Goal: Browse casually: Explore the website without a specific task or goal

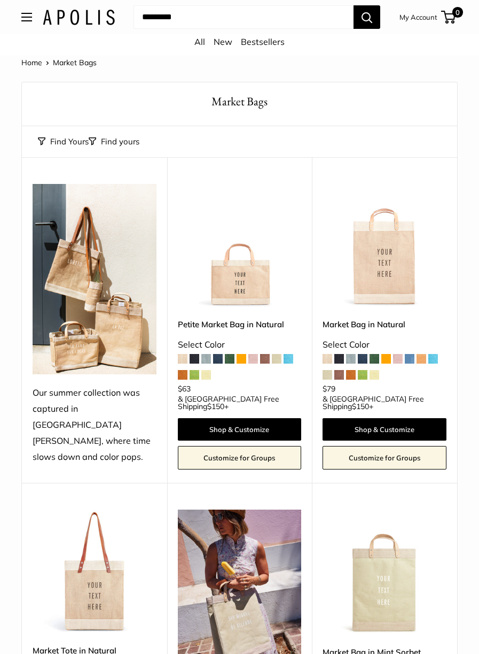
click at [79, 352] on img at bounding box center [95, 279] width 124 height 191
click at [69, 344] on img at bounding box center [95, 279] width 124 height 191
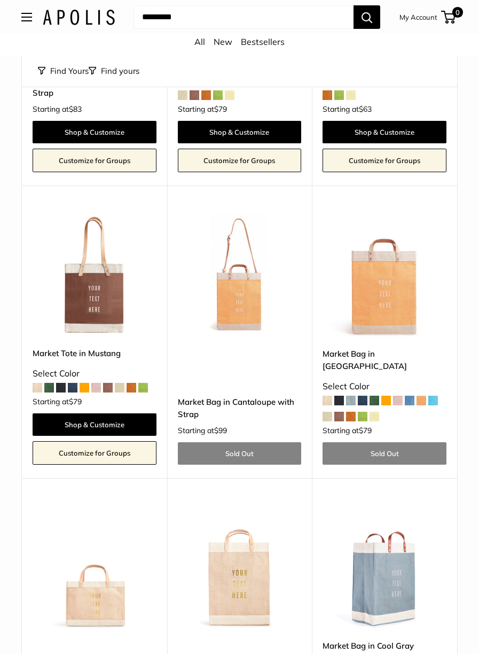
scroll to position [2738, 0]
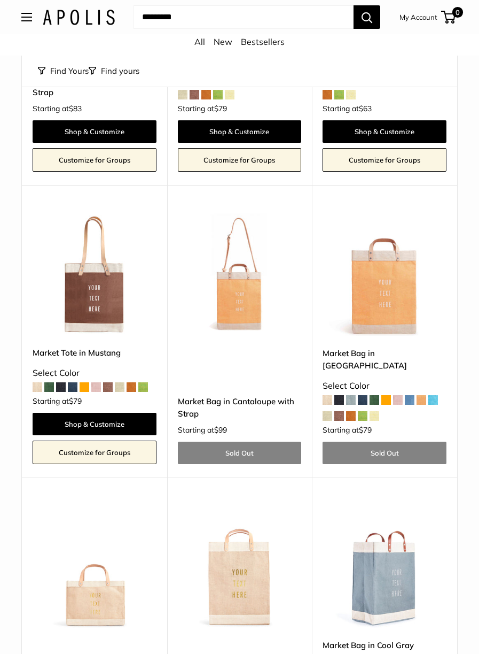
click at [92, 269] on img at bounding box center [95, 274] width 124 height 124
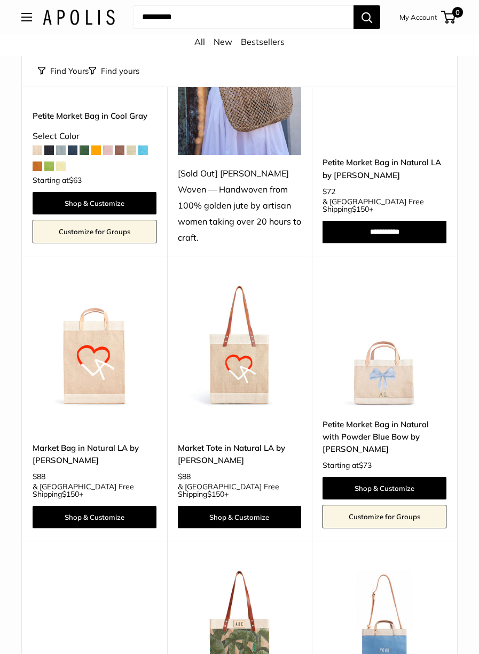
scroll to position [3615, 0]
click at [252, 301] on img at bounding box center [240, 345] width 124 height 124
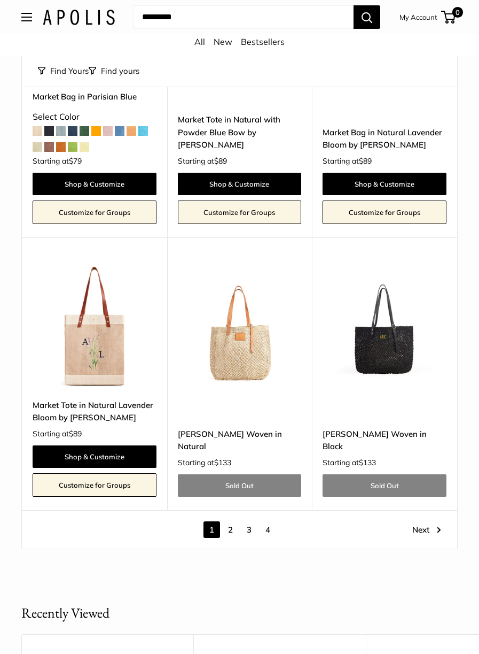
scroll to position [4500, 0]
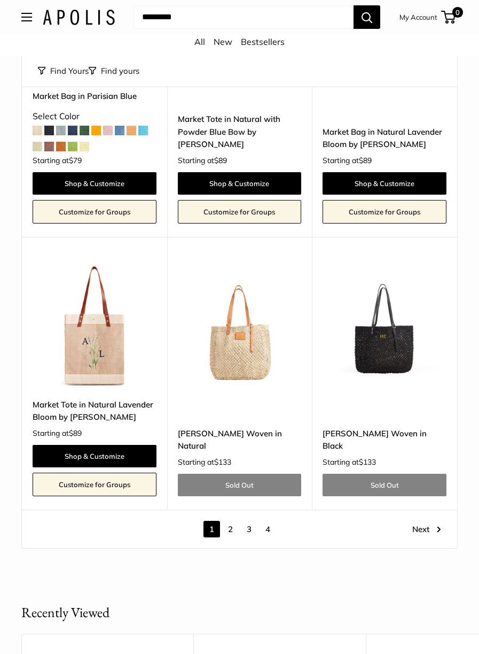
click at [245, 295] on img at bounding box center [240, 325] width 124 height 124
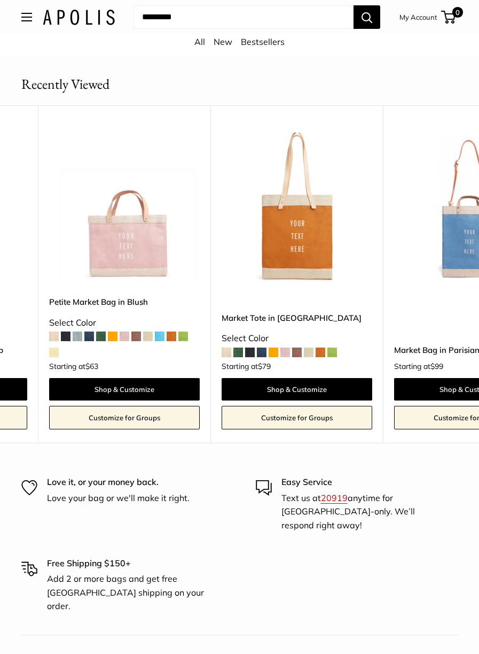
scroll to position [0, 156]
click at [311, 177] on img at bounding box center [296, 208] width 151 height 151
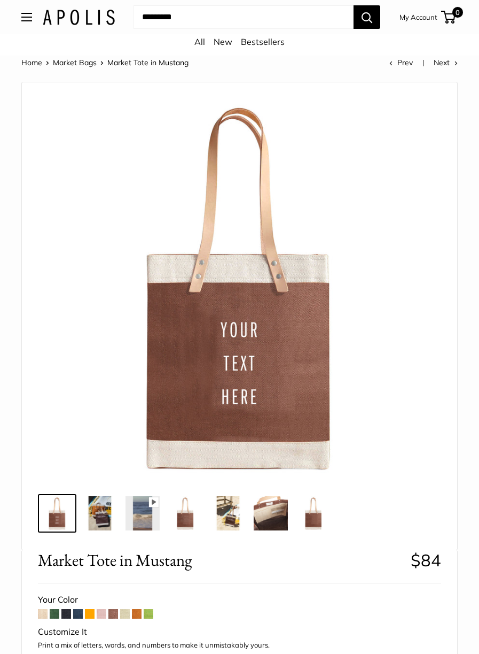
click at [107, 525] on img at bounding box center [100, 513] width 34 height 34
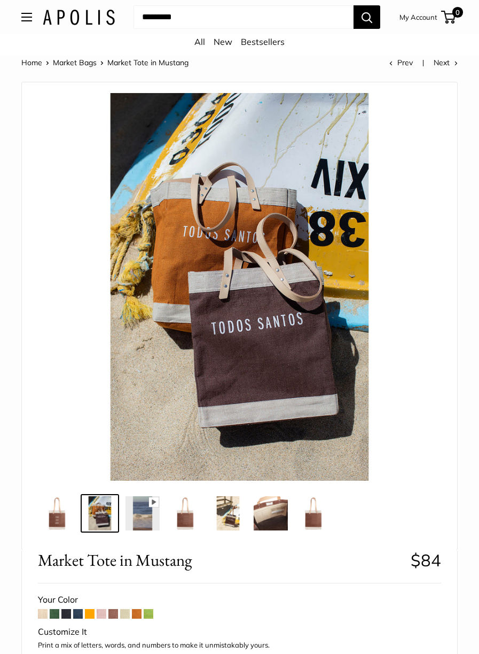
click at [231, 510] on img at bounding box center [228, 513] width 34 height 34
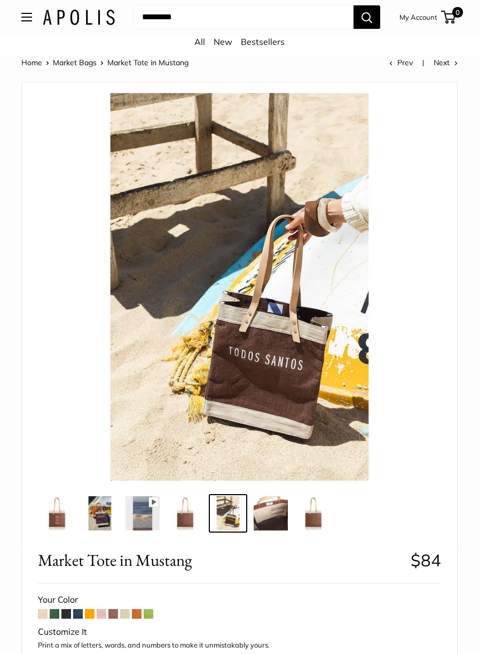
click at [279, 508] on img at bounding box center [271, 513] width 34 height 34
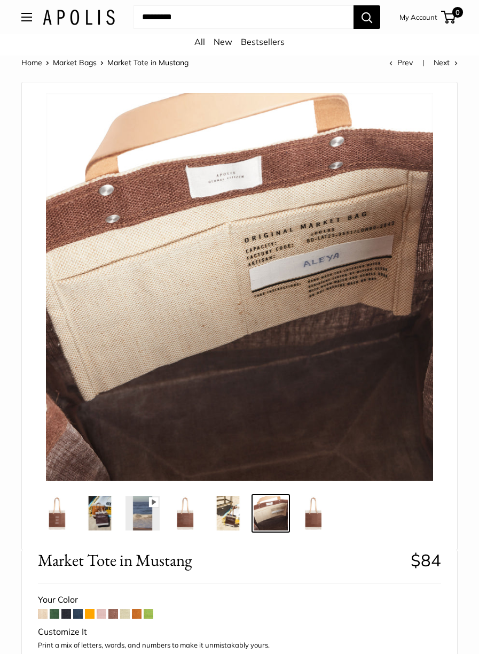
click at [144, 510] on img at bounding box center [143, 513] width 34 height 34
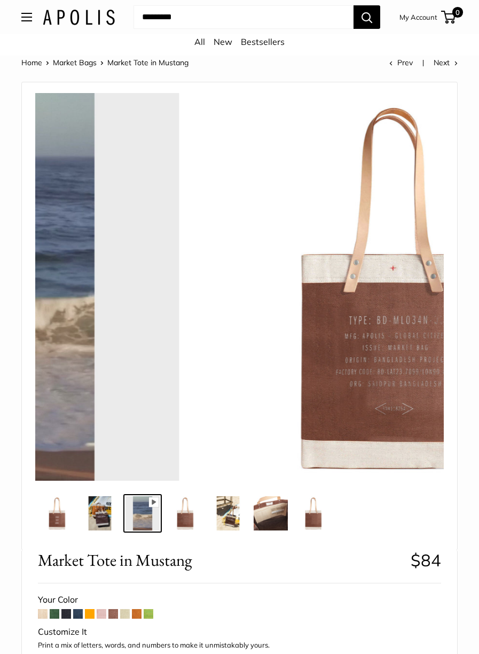
click at [102, 510] on img at bounding box center [100, 513] width 34 height 34
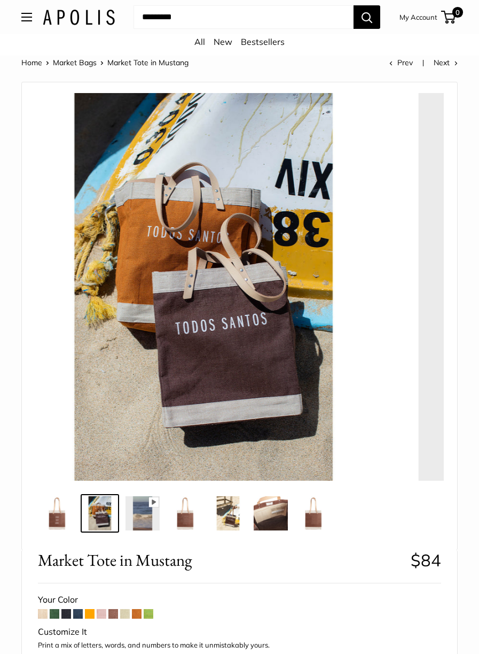
click at [60, 510] on img at bounding box center [57, 513] width 34 height 34
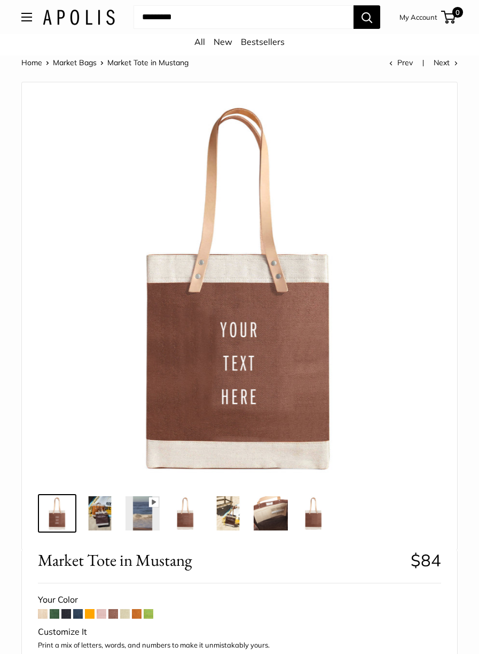
click at [320, 514] on img at bounding box center [314, 513] width 34 height 34
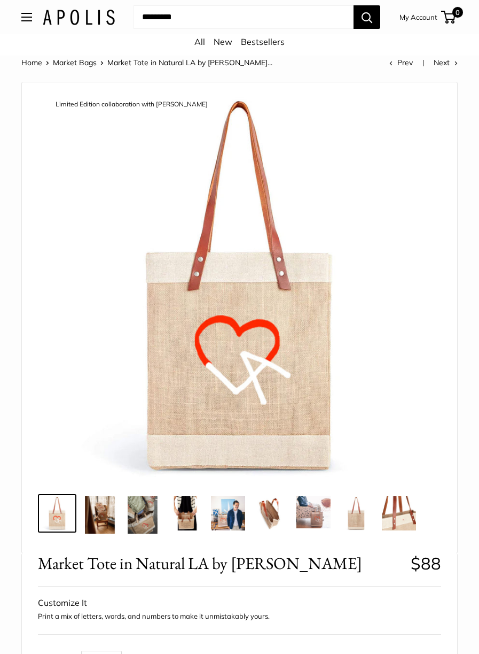
click at [141, 522] on img at bounding box center [143, 514] width 34 height 37
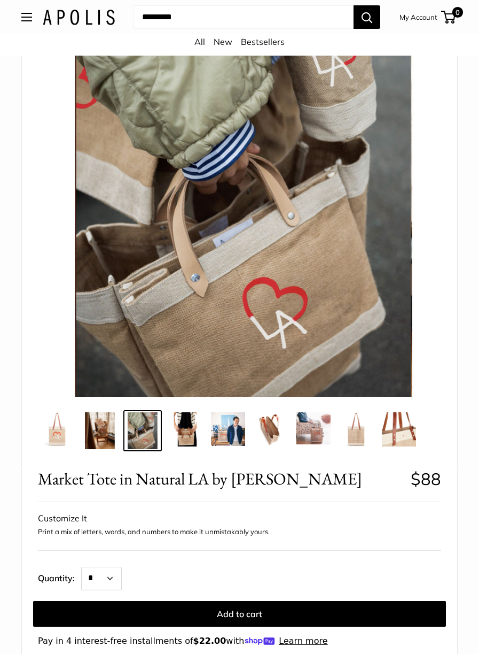
scroll to position [118, 0]
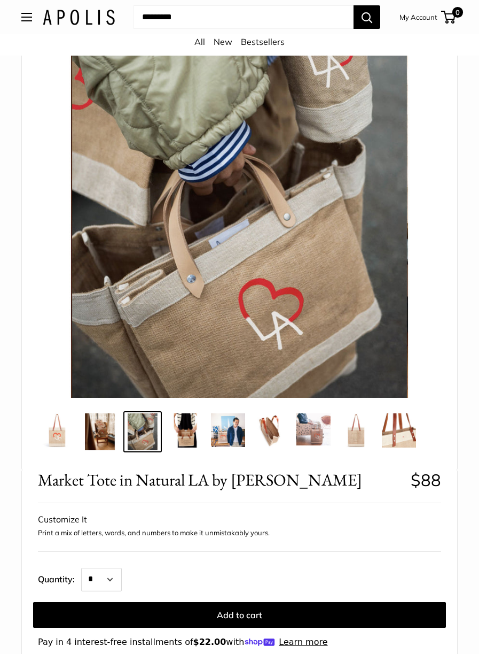
click at [188, 431] on img at bounding box center [185, 430] width 34 height 34
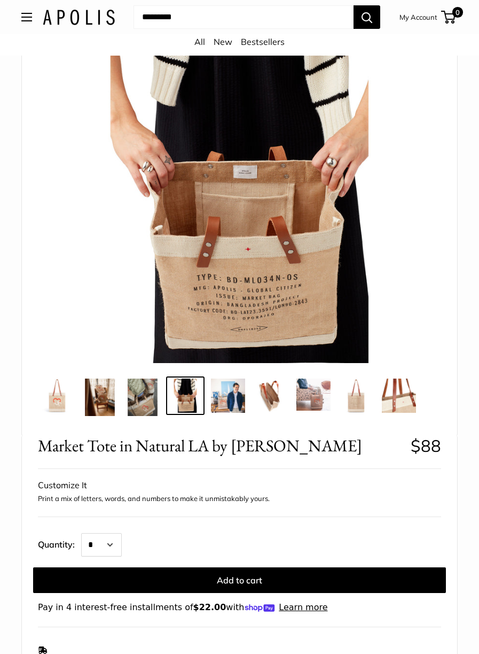
click at [270, 390] on img at bounding box center [271, 395] width 34 height 34
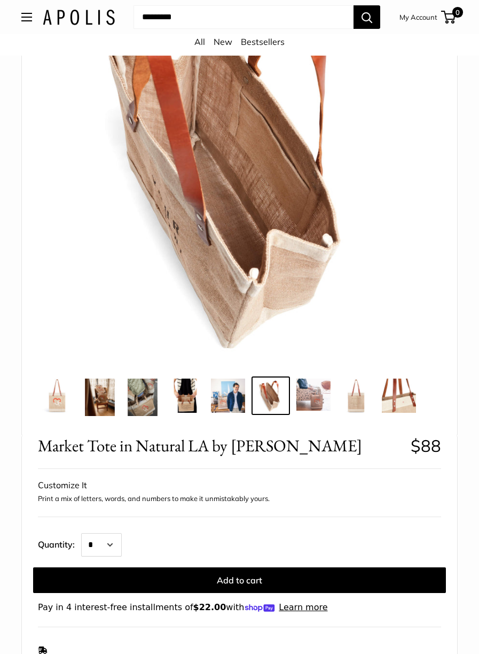
click at [399, 392] on img at bounding box center [399, 395] width 34 height 34
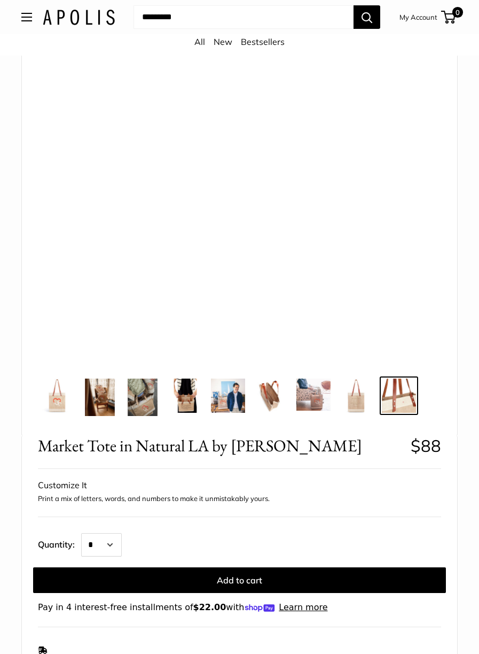
click at [101, 397] on img at bounding box center [100, 396] width 34 height 37
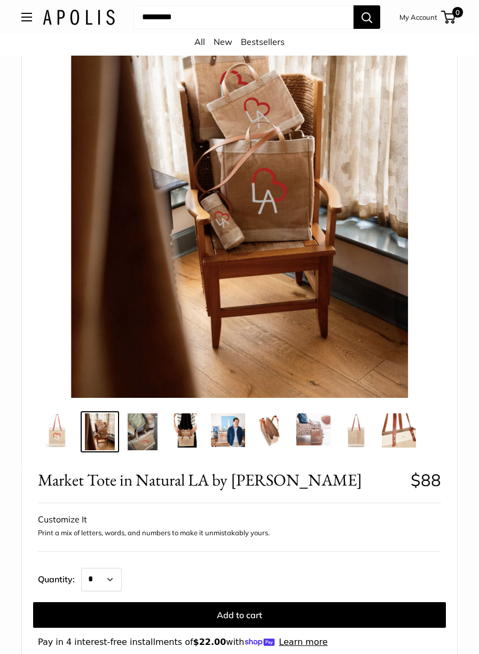
click at [234, 430] on img at bounding box center [228, 430] width 34 height 34
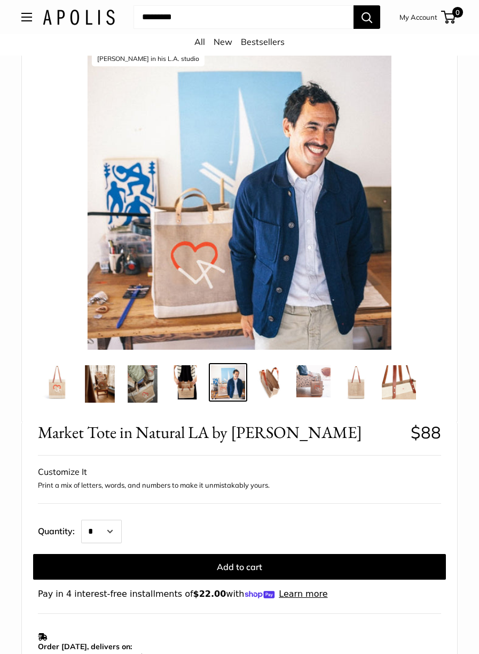
scroll to position [44, 0]
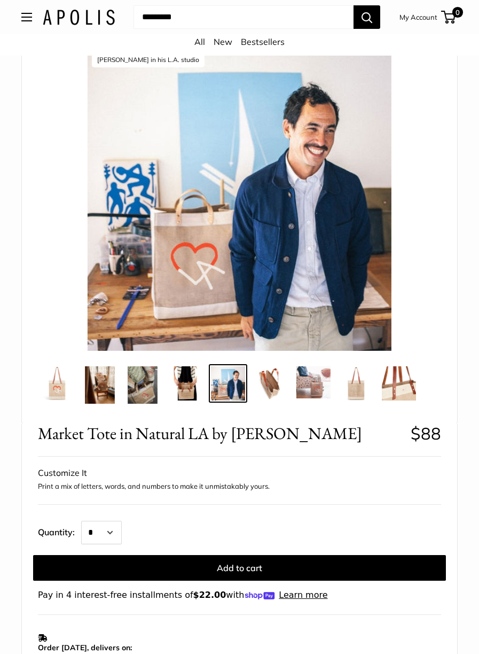
click at [61, 387] on img at bounding box center [57, 383] width 34 height 34
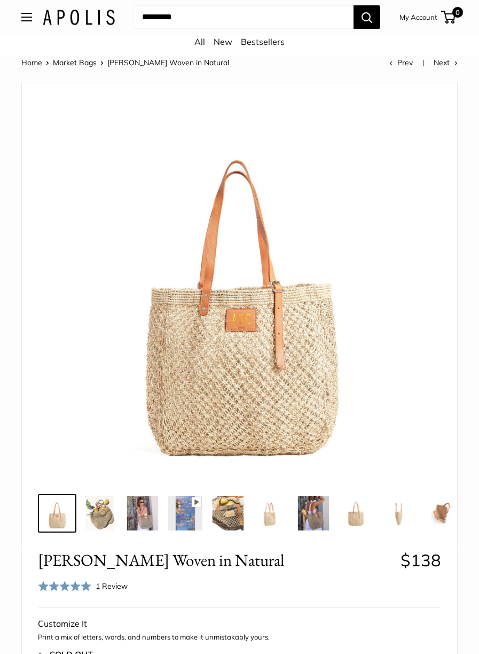
click at [149, 518] on img at bounding box center [143, 513] width 34 height 34
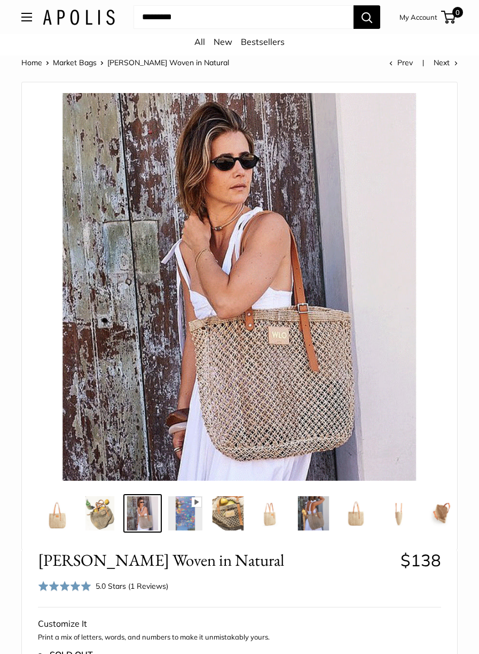
click at [141, 514] on img at bounding box center [143, 513] width 34 height 34
click at [359, 522] on img at bounding box center [356, 513] width 34 height 34
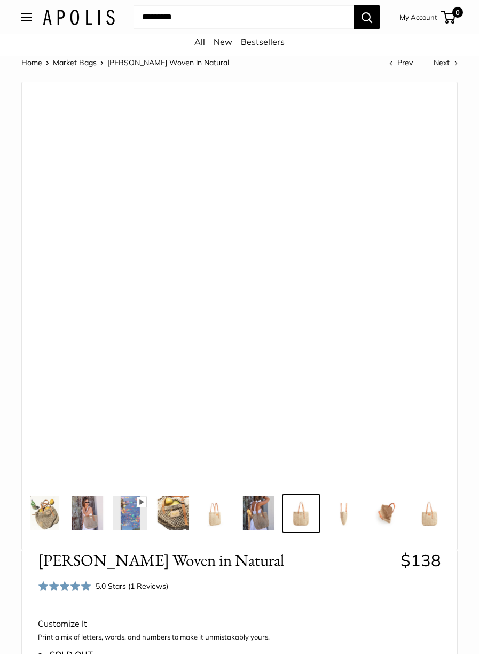
scroll to position [0, 63]
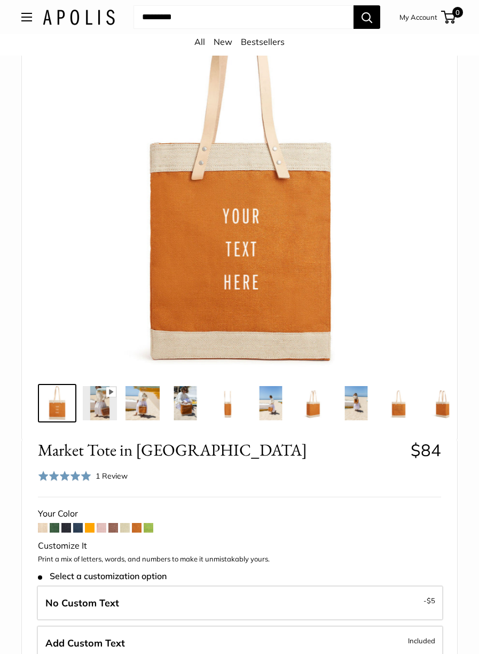
scroll to position [111, 0]
click at [142, 410] on img at bounding box center [143, 402] width 34 height 34
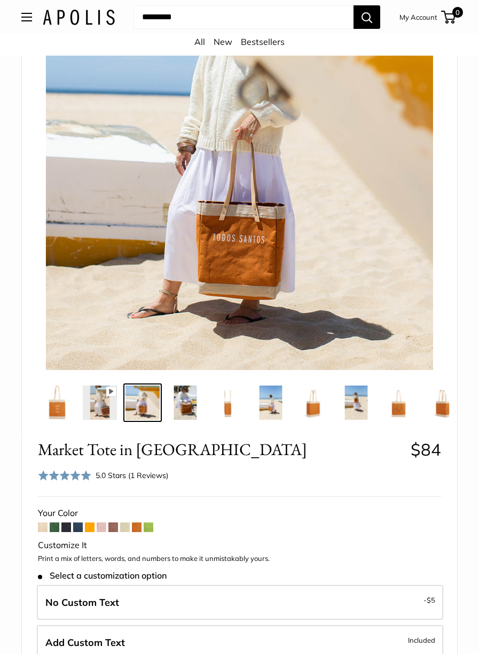
click at [62, 408] on img at bounding box center [57, 402] width 34 height 34
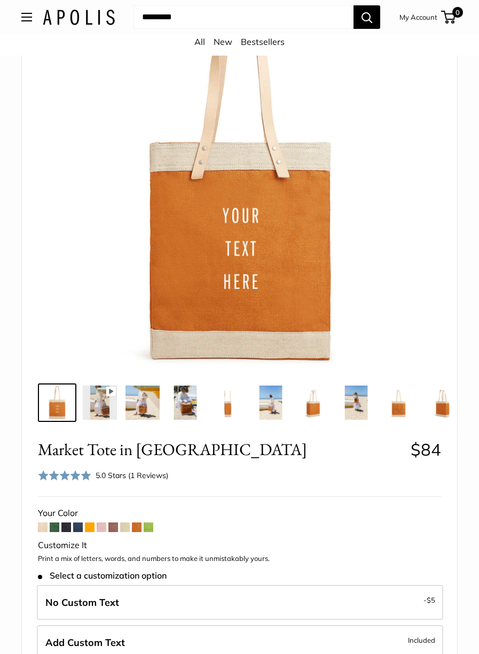
click at [98, 406] on img at bounding box center [100, 402] width 34 height 34
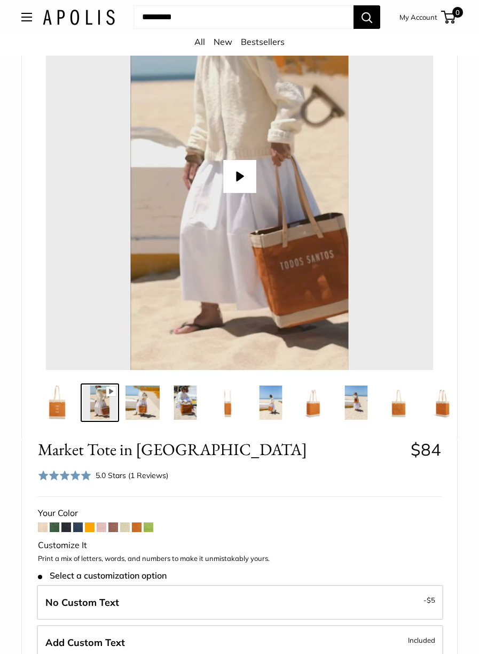
click at [153, 402] on img at bounding box center [143, 402] width 34 height 34
